Goal: Task Accomplishment & Management: Manage account settings

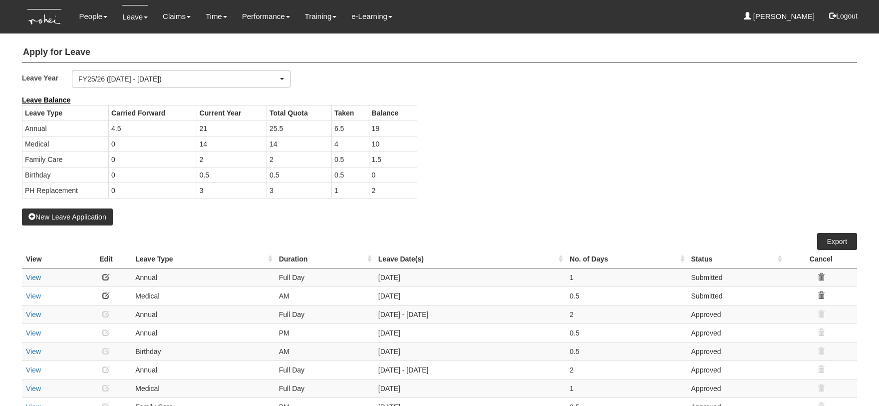
select select "50"
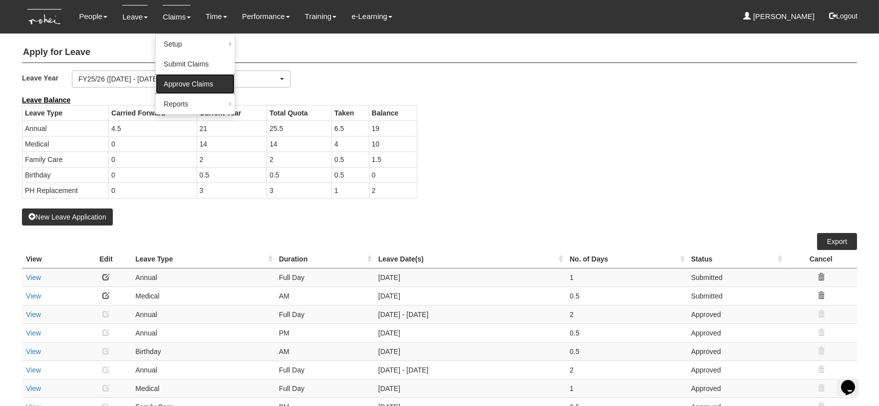
click at [178, 85] on link "Approve Claims" at bounding box center [195, 84] width 79 height 20
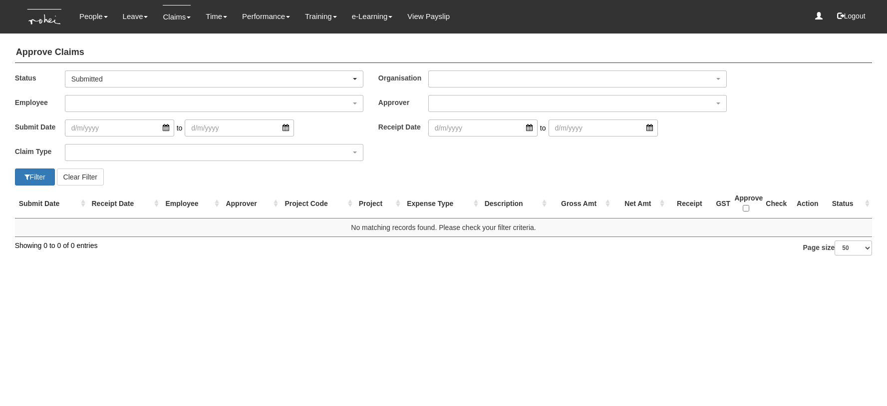
select select "50"
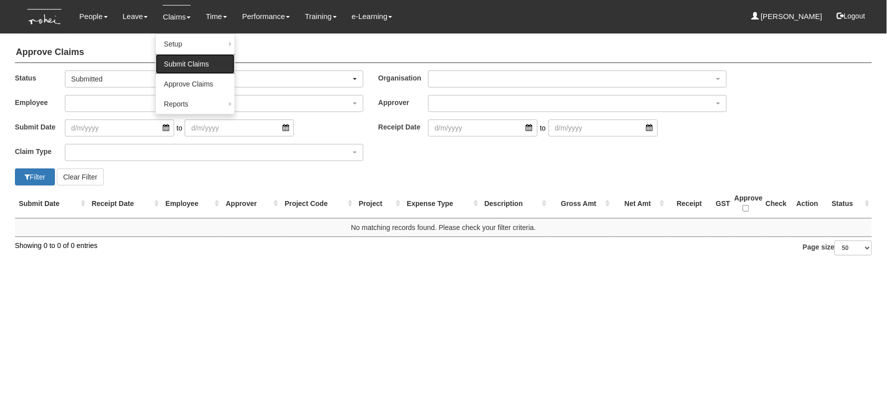
click at [181, 61] on link "Submit Claims" at bounding box center [195, 64] width 79 height 20
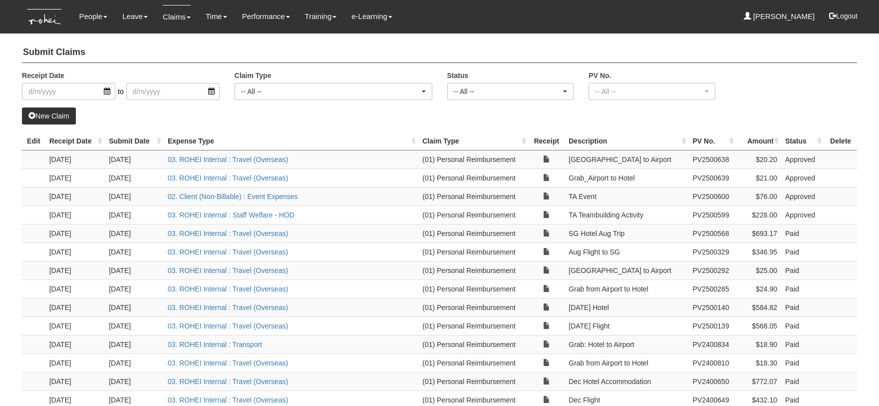
select select "50"
